Goal: Task Accomplishment & Management: Complete application form

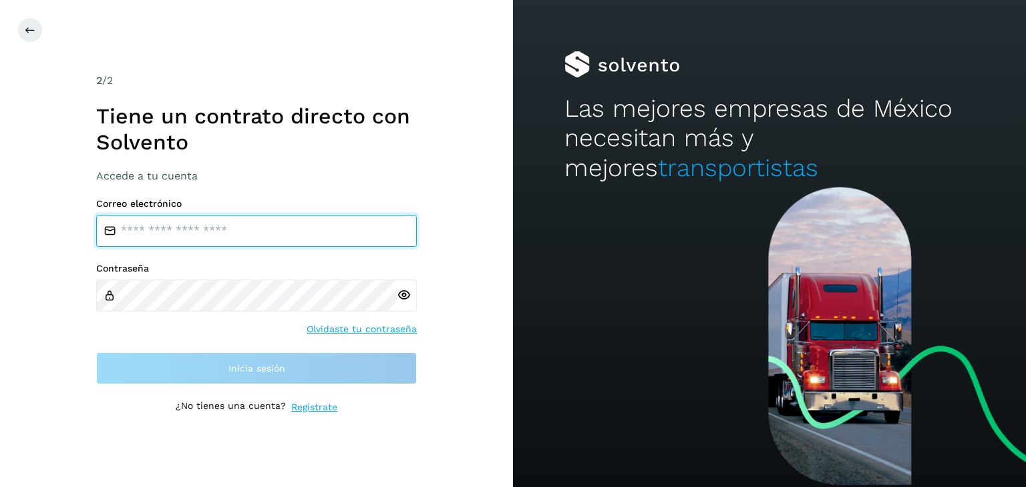
click at [245, 242] on input "email" at bounding box center [256, 231] width 320 height 32
type input "**********"
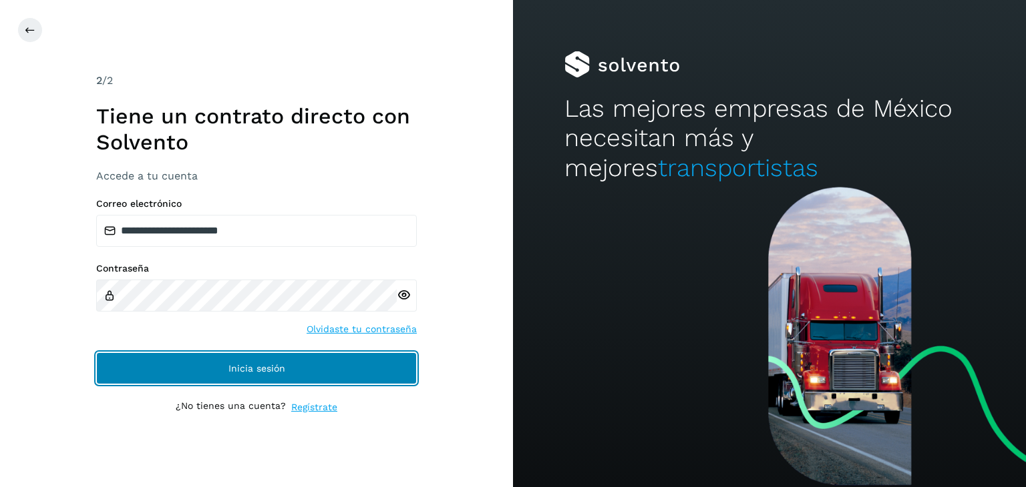
click at [299, 366] on button "Inicia sesión" at bounding box center [256, 369] width 320 height 32
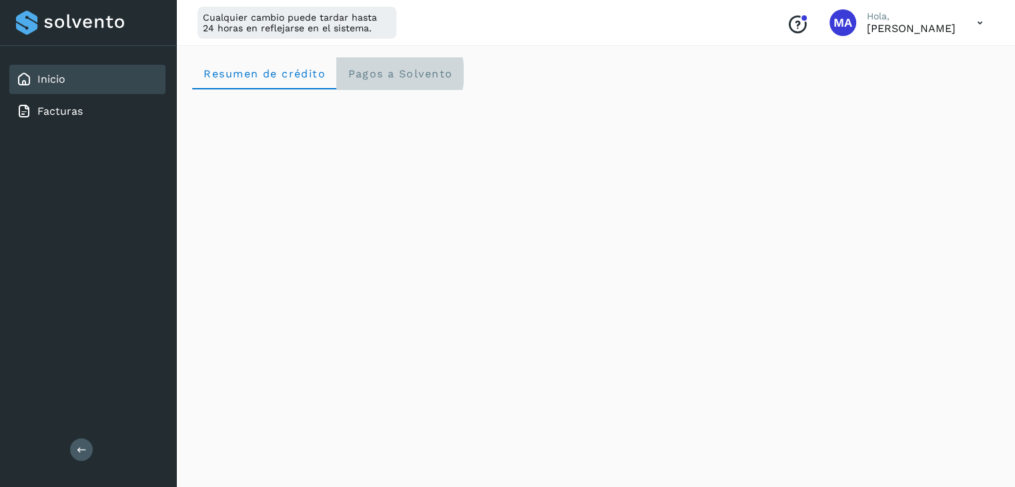
click at [373, 78] on span "Pagos a Solvento" at bounding box center [399, 73] width 105 height 13
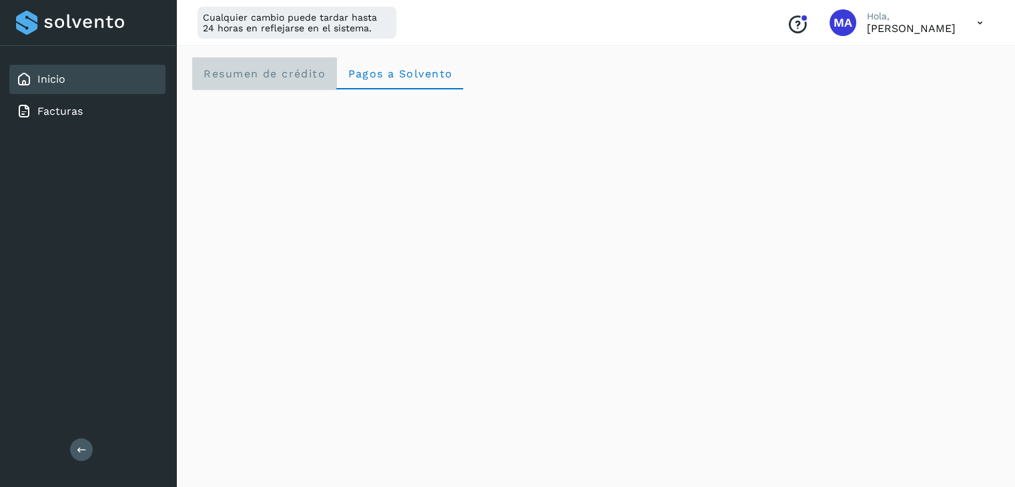
drag, startPoint x: 288, startPoint y: 73, endPoint x: 296, endPoint y: 91, distance: 19.7
click at [288, 73] on span "Resumen de crédito" at bounding box center [264, 73] width 123 height 13
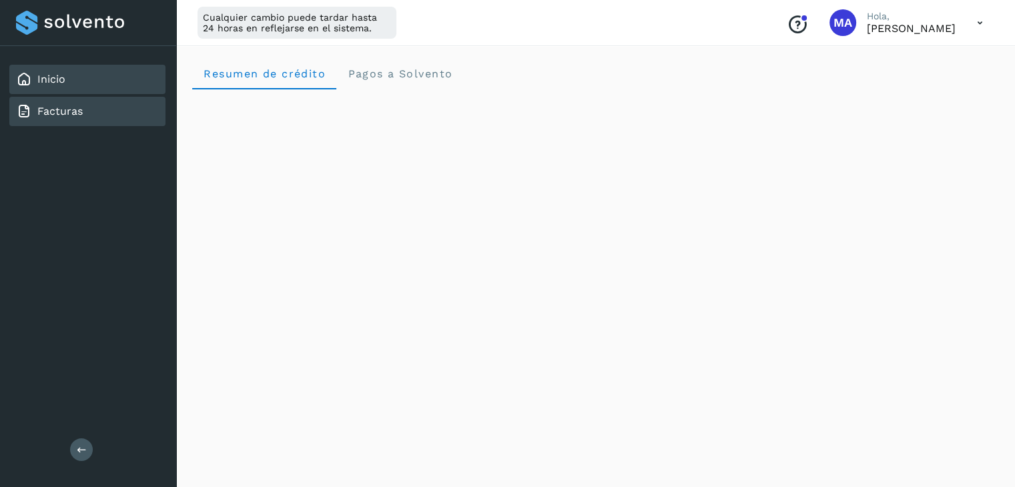
click at [85, 102] on div "Facturas" at bounding box center [87, 111] width 156 height 29
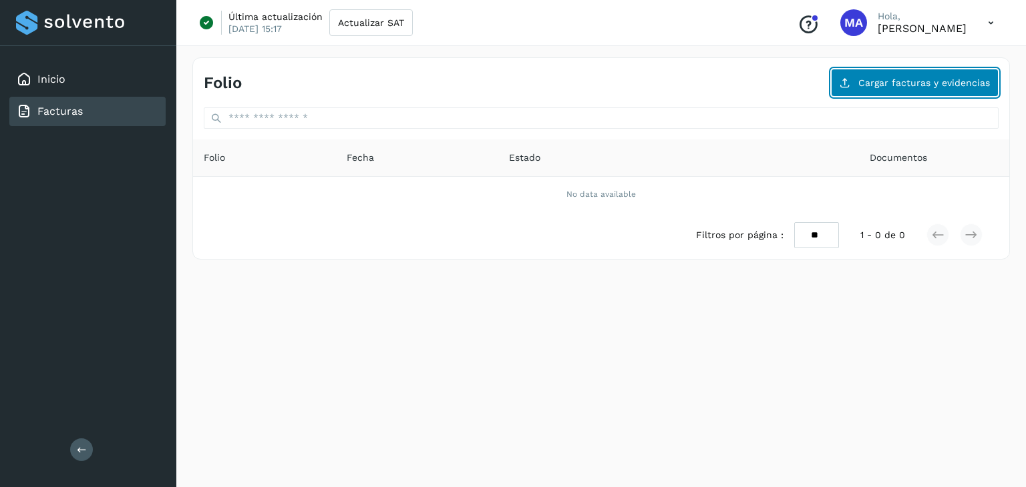
click at [919, 83] on span "Cargar facturas y evidencias" at bounding box center [924, 82] width 132 height 9
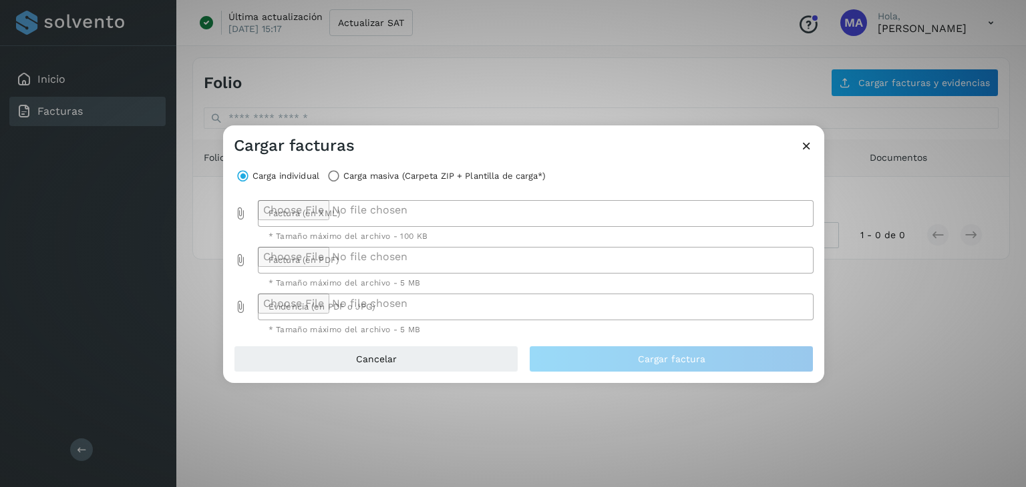
click at [807, 148] on icon at bounding box center [806, 146] width 14 height 14
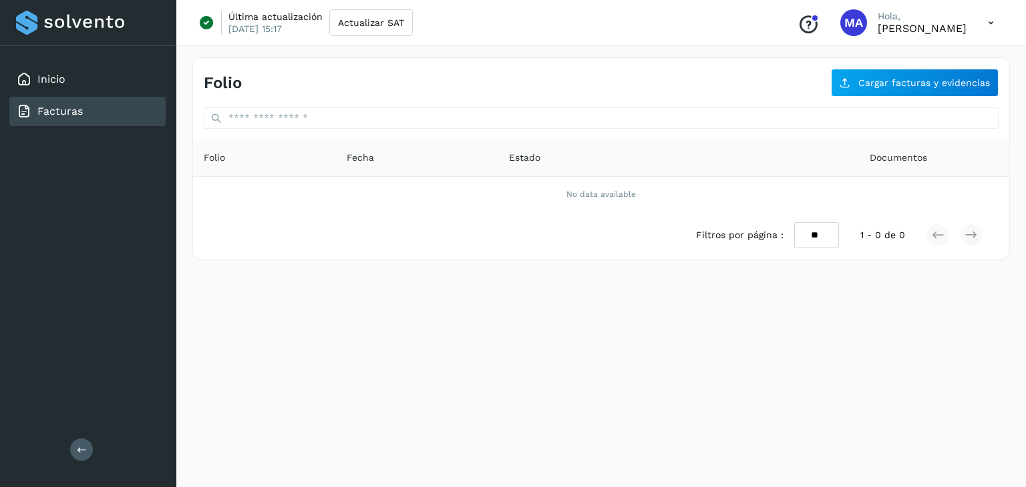
click at [913, 98] on div "Folio Cargar facturas y evidencias Folio Fecha Estado Documentos No data availa…" at bounding box center [600, 158] width 817 height 202
click at [523, 326] on div "Folio Cargar facturas y evidencias Folio Fecha Estado Documentos No data availa…" at bounding box center [600, 264] width 849 height 446
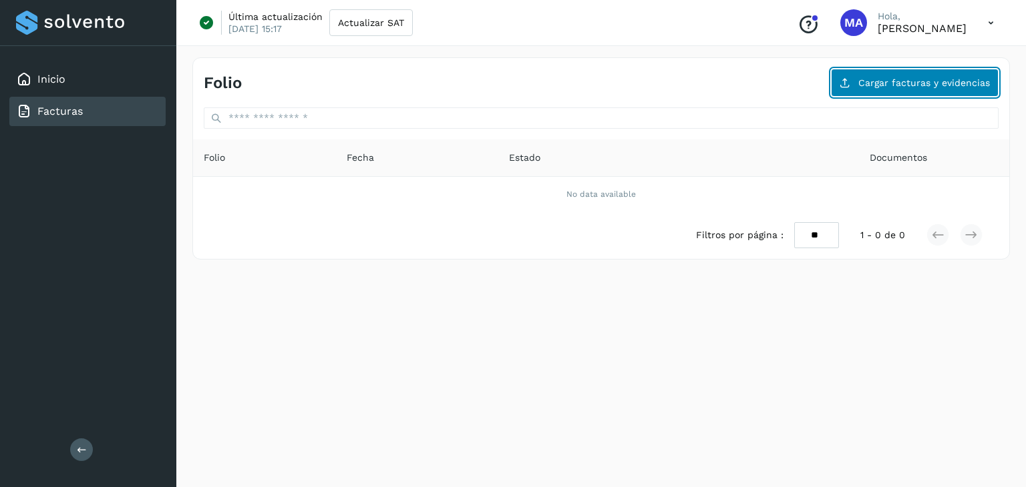
click at [916, 87] on button "Cargar facturas y evidencias" at bounding box center [915, 83] width 168 height 28
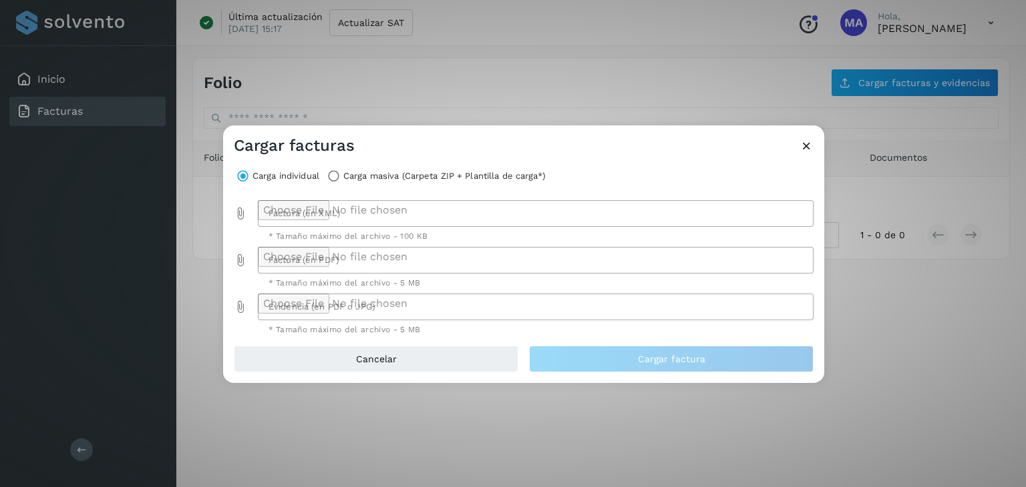
click at [350, 180] on label "Carga masiva (Carpeta ZIP + Plantilla de carga*)" at bounding box center [444, 176] width 202 height 19
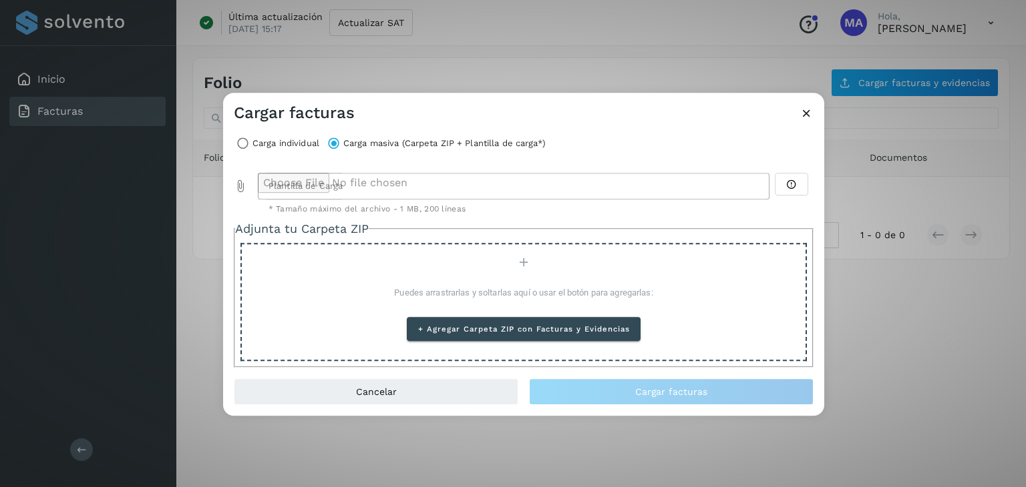
click at [285, 141] on label "Carga individual" at bounding box center [285, 143] width 67 height 19
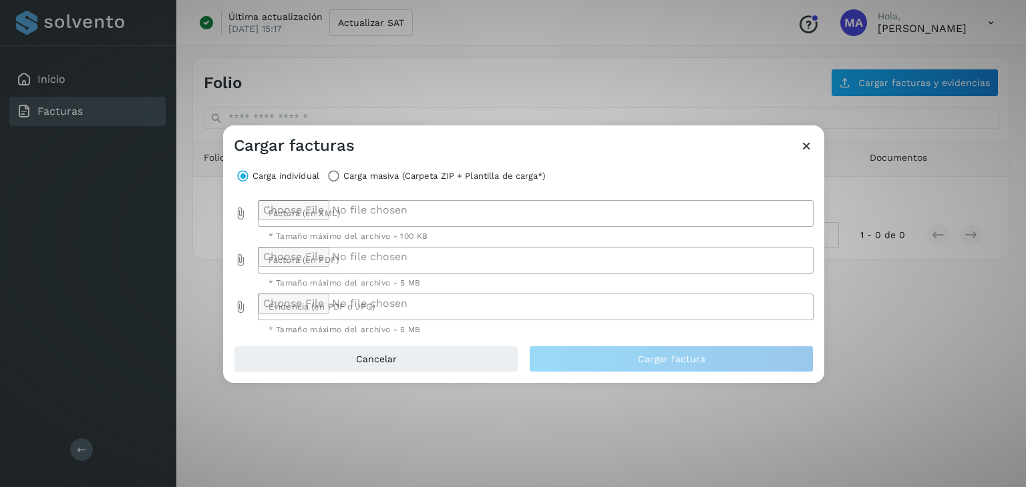
click at [320, 220] on div at bounding box center [532, 213] width 548 height 27
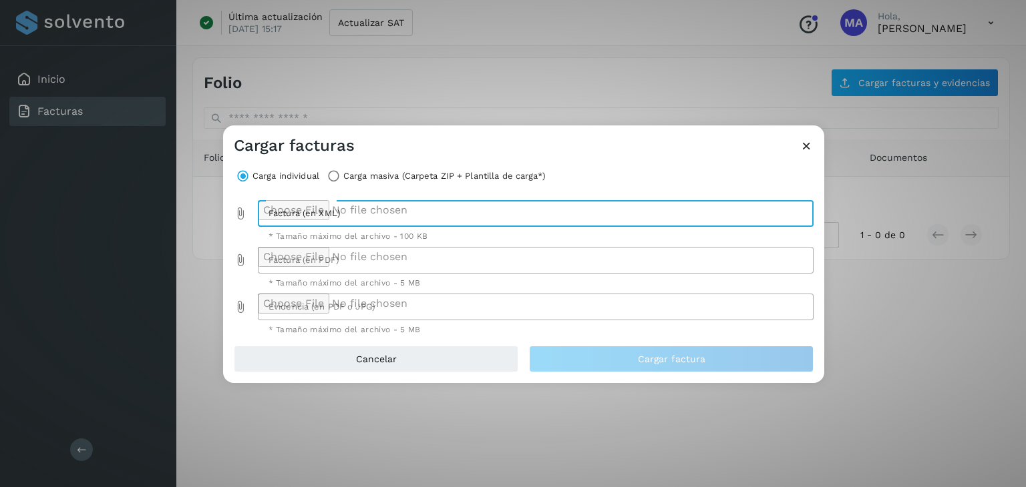
type input "**********"
click at [343, 262] on div at bounding box center [532, 260] width 548 height 27
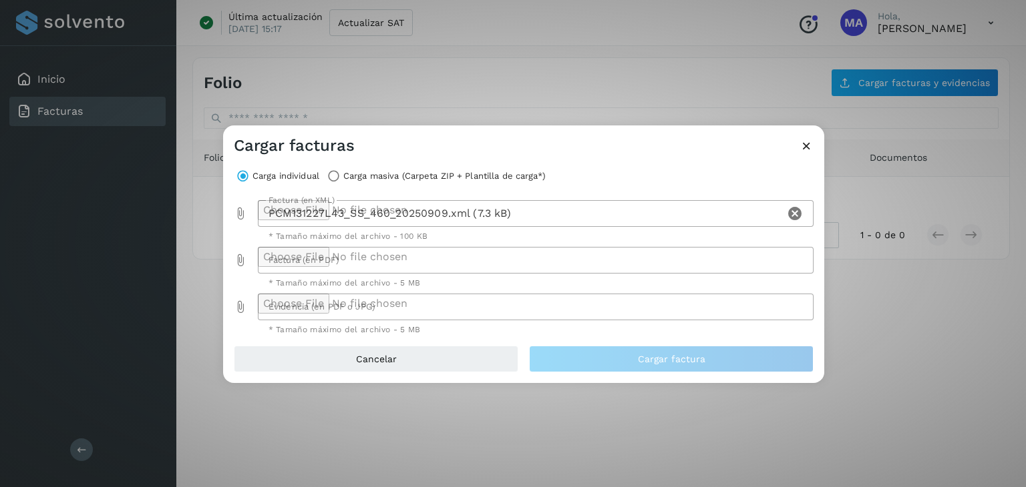
type input "**********"
click at [353, 308] on div at bounding box center [532, 307] width 548 height 27
click at [236, 310] on icon "Evidencia (en PDF o JPG) prepended action" at bounding box center [240, 306] width 13 height 13
